Goal: Entertainment & Leisure: Consume media (video, audio)

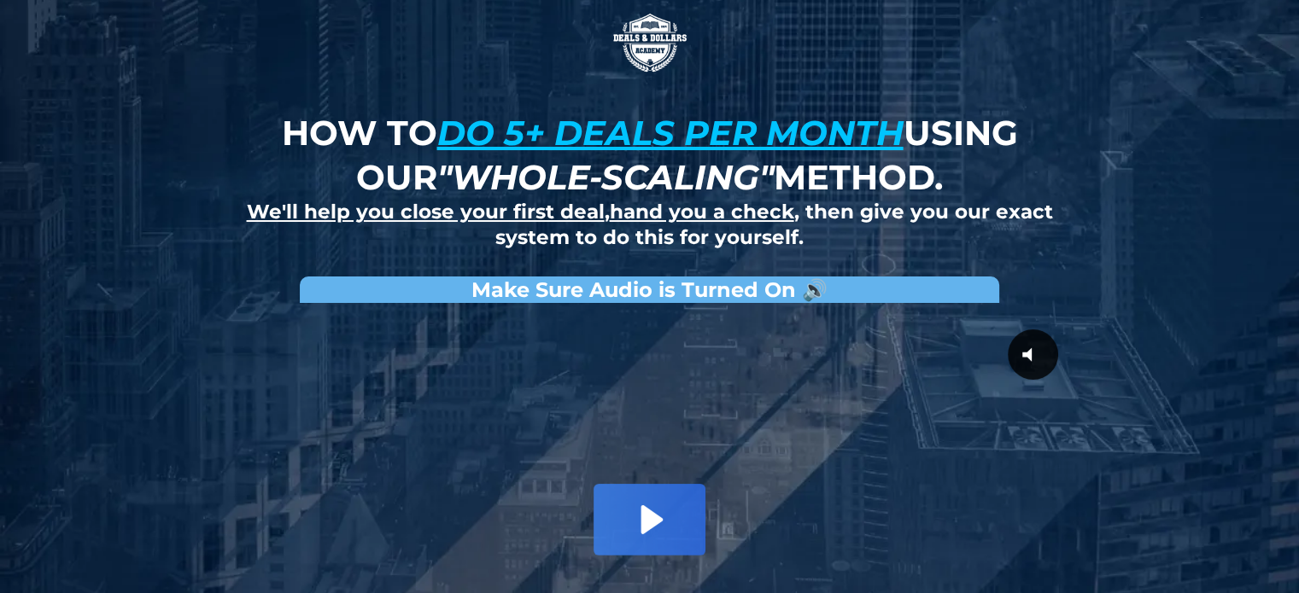
scroll to position [234, 0]
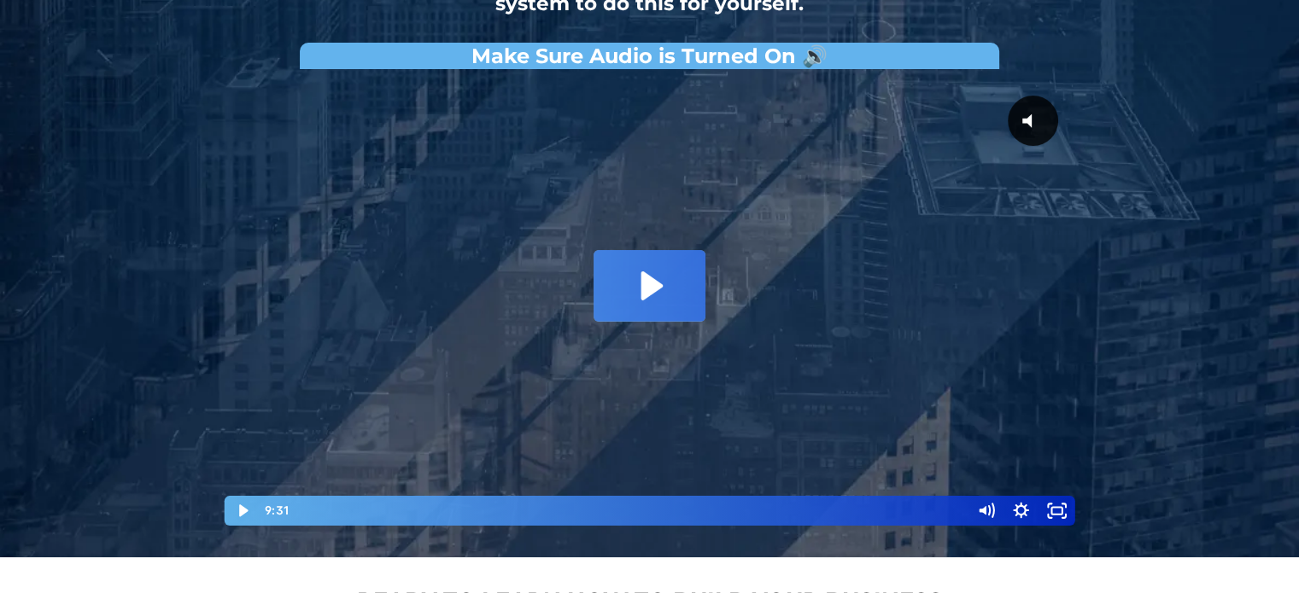
click at [697, 271] on icon "Play Video: David Choi - Whole-Scaling VSL V.2 (short)" at bounding box center [648, 285] width 111 height 71
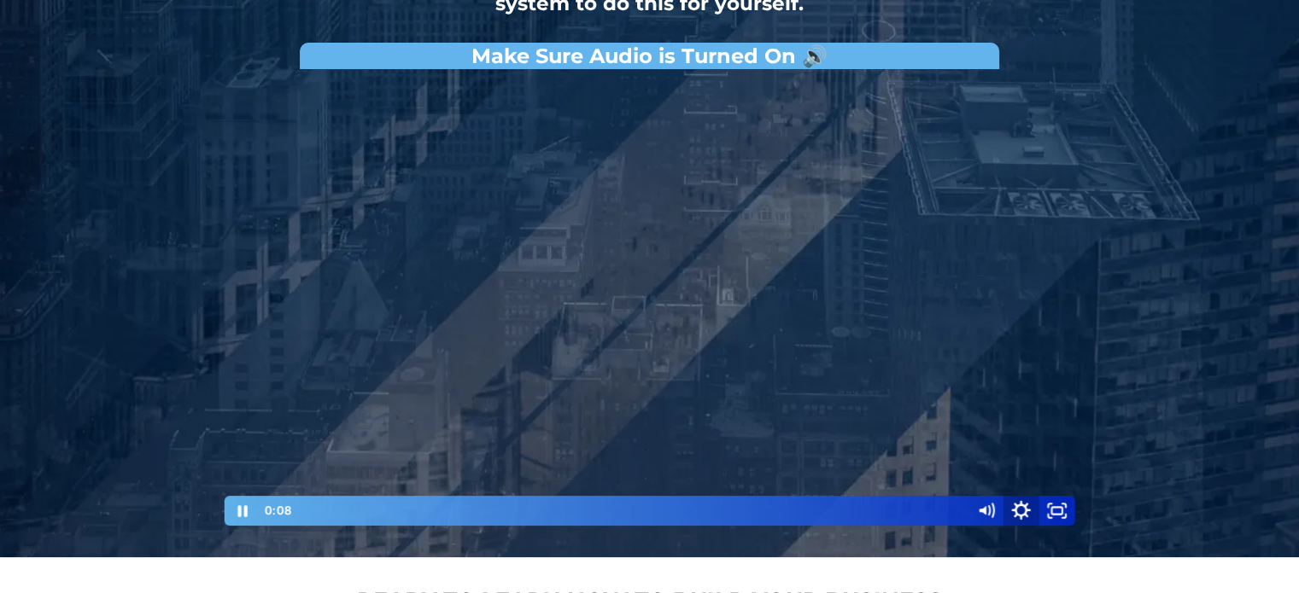
click at [1019, 508] on icon "Show settings menu" at bounding box center [1021, 511] width 43 height 36
click at [1037, 458] on span "1x" at bounding box center [1043, 449] width 44 height 30
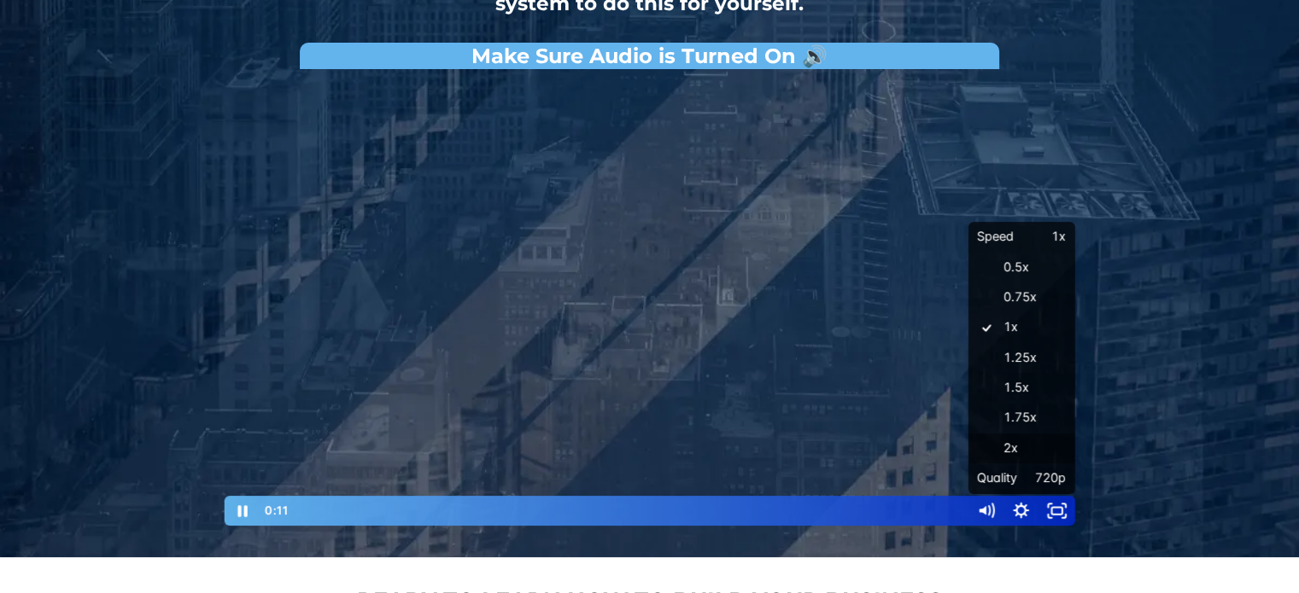
click at [1035, 454] on label "2x" at bounding box center [1020, 449] width 107 height 31
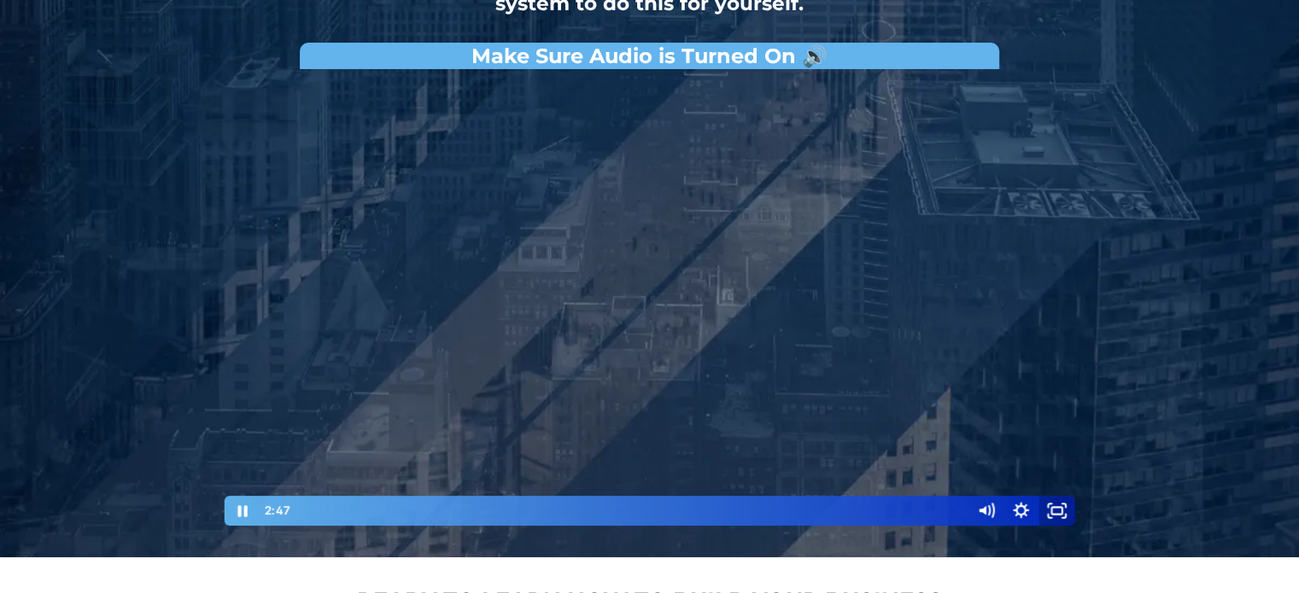
click at [1045, 505] on icon "Fullscreen" at bounding box center [1057, 511] width 36 height 30
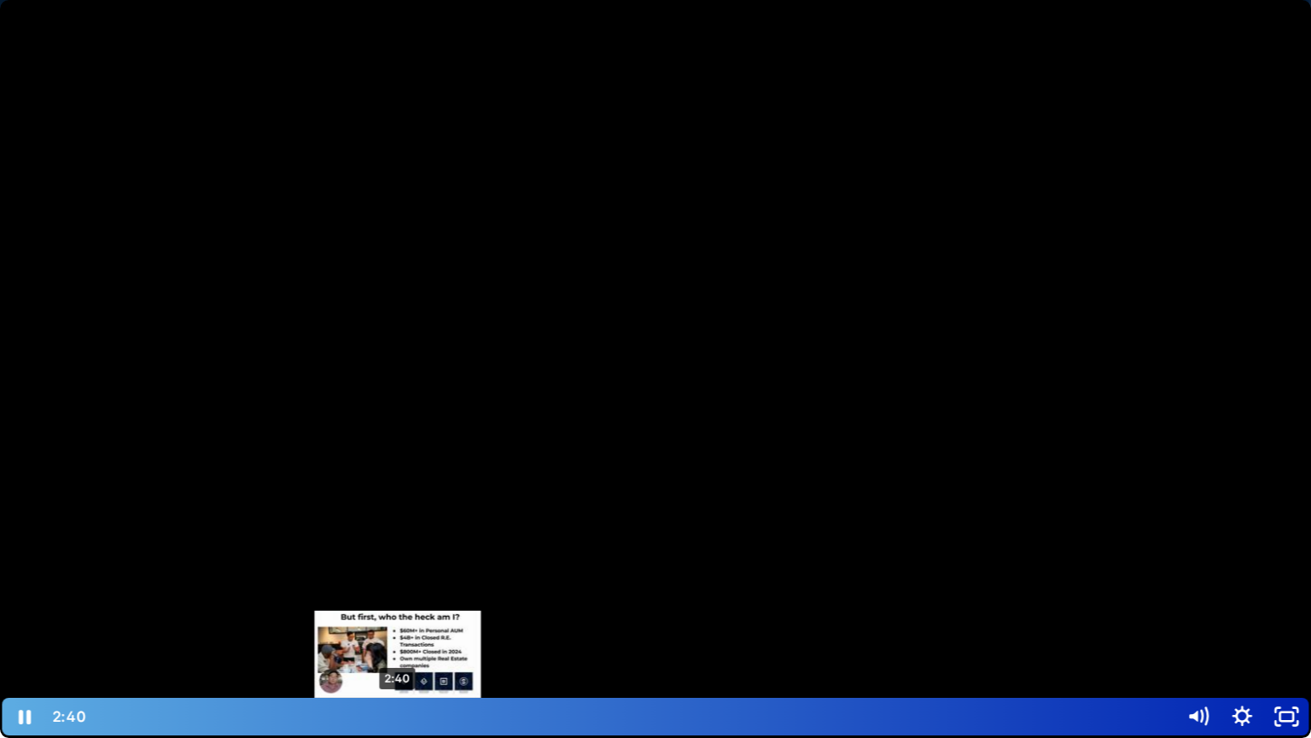
click at [398, 592] on div "2:40" at bounding box center [632, 716] width 1066 height 38
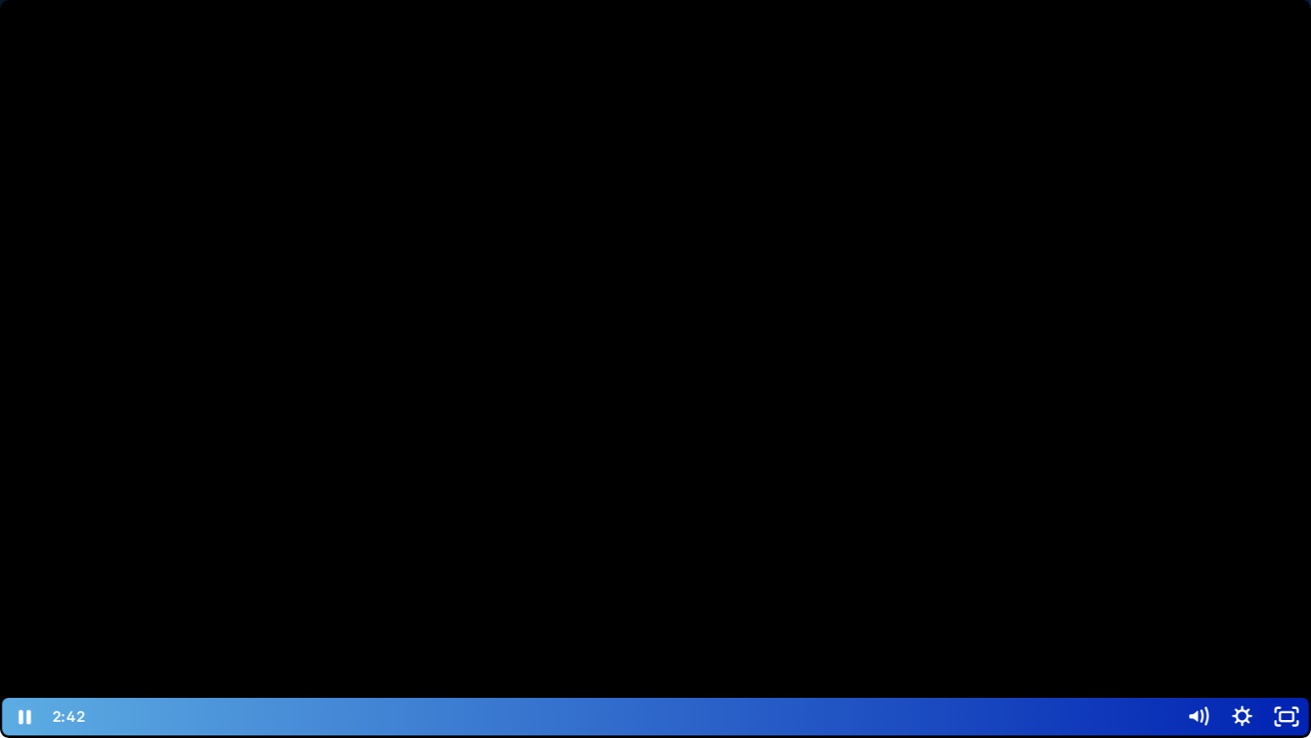
click at [635, 473] on div at bounding box center [655, 369] width 1311 height 738
click at [699, 329] on div at bounding box center [655, 369] width 1311 height 738
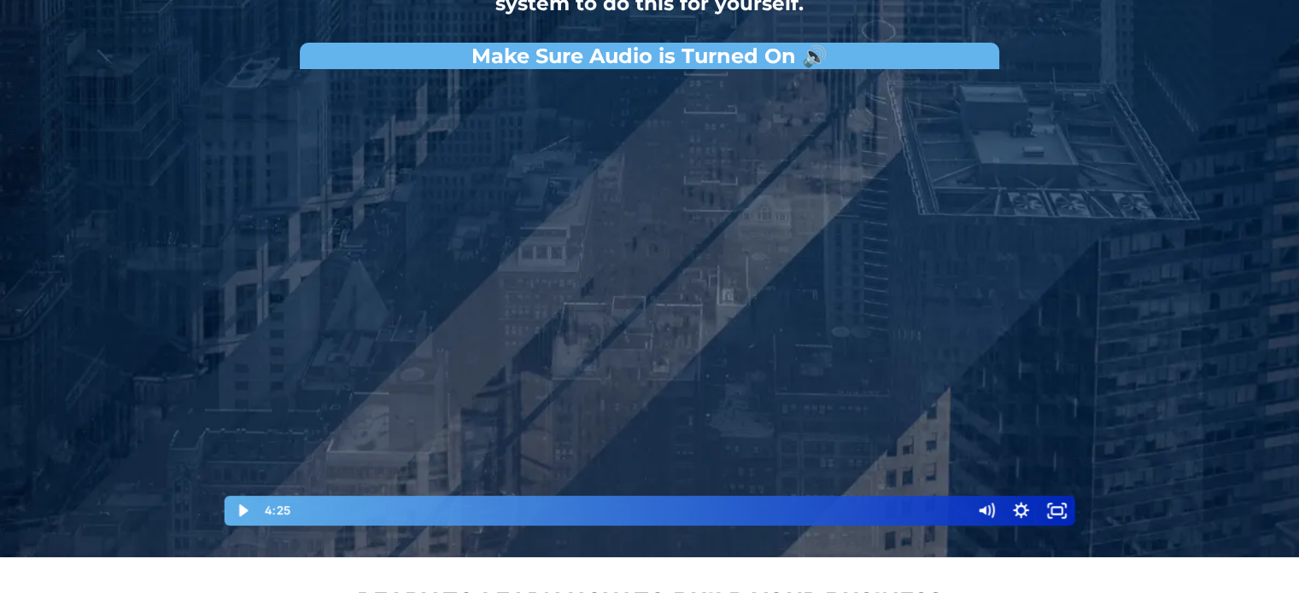
click at [768, 278] on div at bounding box center [650, 303] width 854 height 450
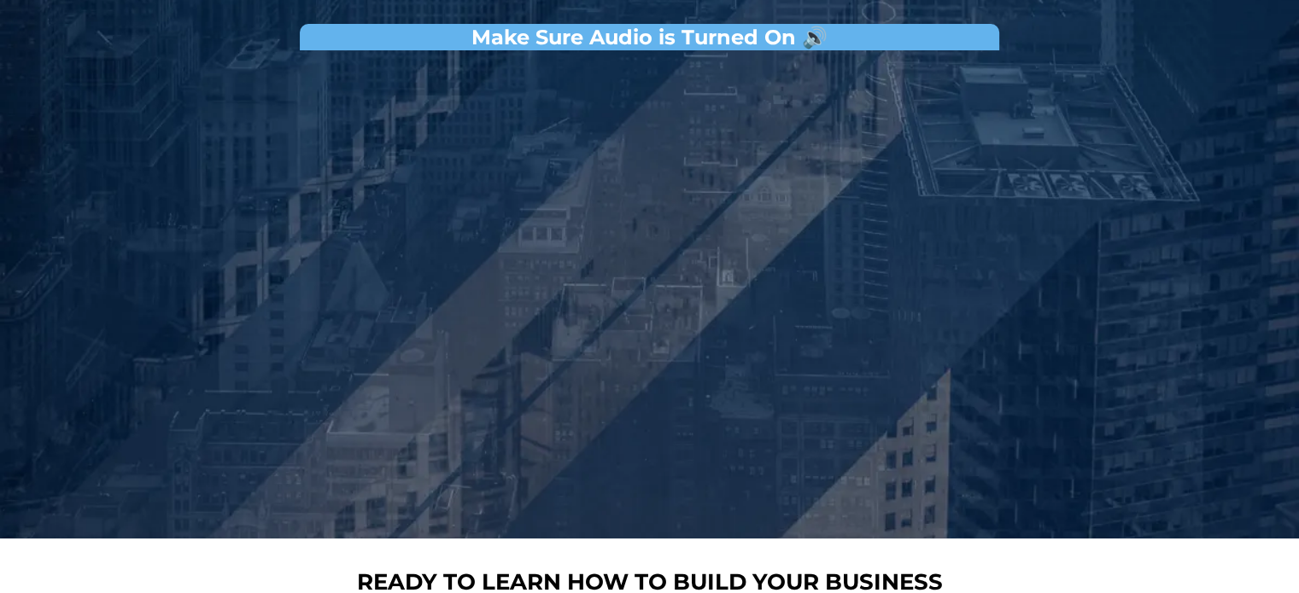
scroll to position [248, 0]
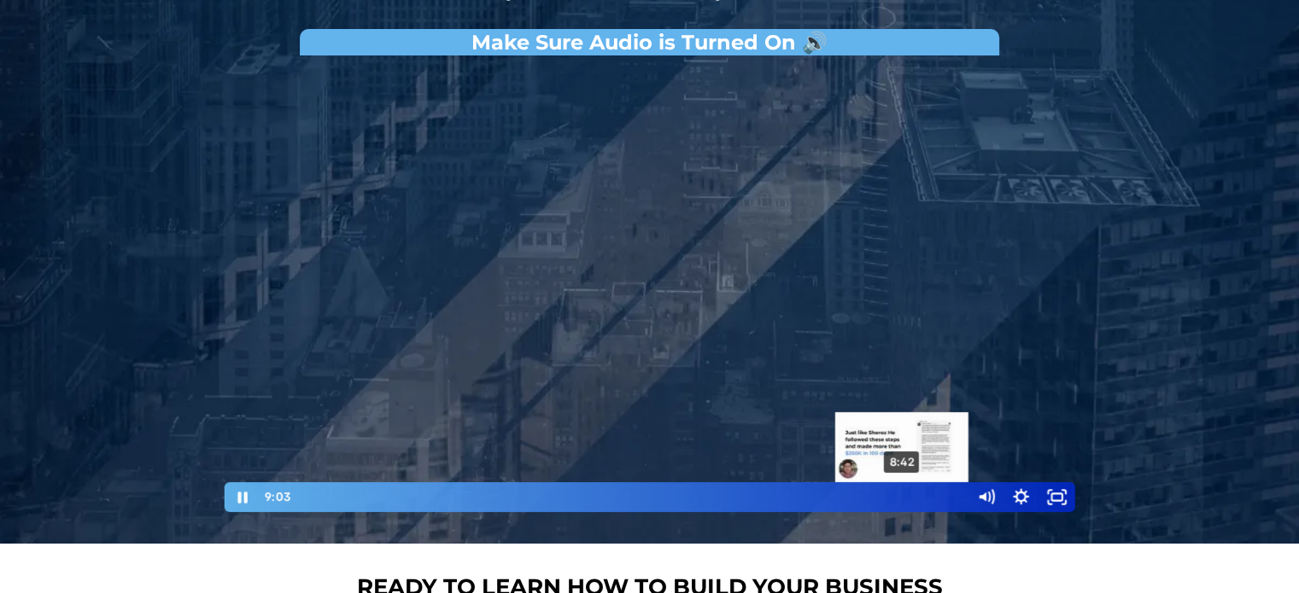
click at [900, 495] on div "8:42" at bounding box center [629, 497] width 657 height 30
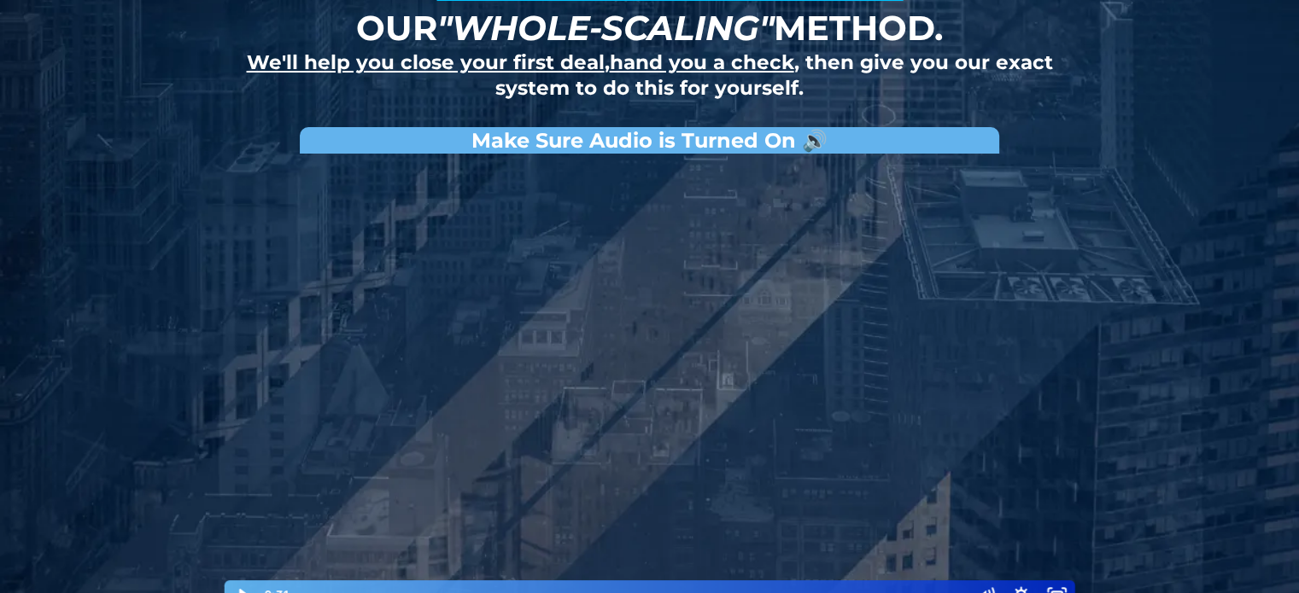
scroll to position [0, 0]
